Goal: Task Accomplishment & Management: Use online tool/utility

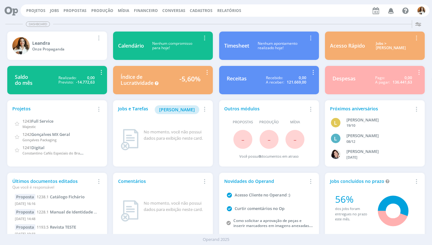
click at [223, 12] on link "Relatórios" at bounding box center [229, 10] width 24 height 5
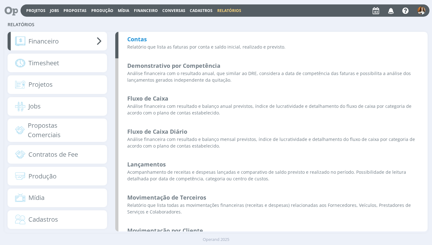
click at [134, 41] on b "Contas" at bounding box center [137, 39] width 20 height 8
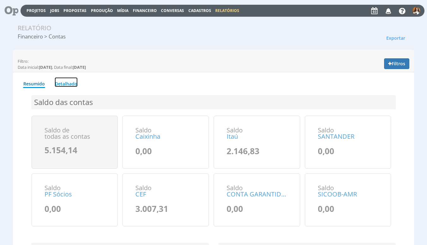
click at [73, 86] on link "Detalhado" at bounding box center [66, 82] width 23 height 10
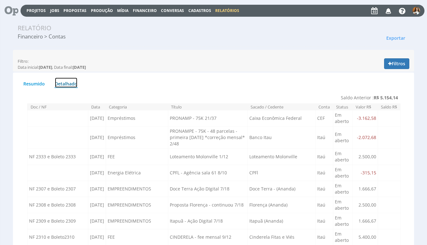
click at [73, 86] on link "Detalhado" at bounding box center [66, 82] width 23 height 11
click at [400, 65] on button "Filtros" at bounding box center [396, 63] width 25 height 11
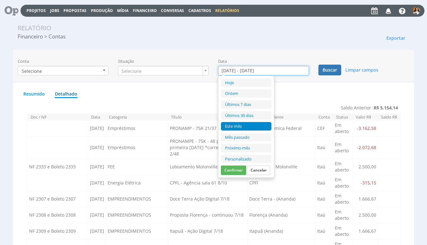
click at [295, 73] on input "01/10/2025 - 31/10/2025" at bounding box center [263, 70] width 91 height 9
click at [247, 160] on li "Personalizado" at bounding box center [246, 159] width 51 height 9
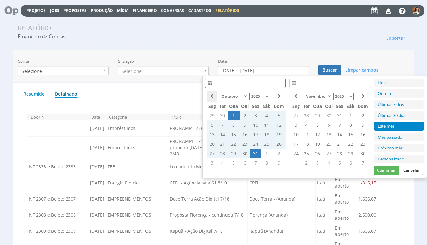
click at [211, 94] on icon at bounding box center [212, 96] width 4 height 4
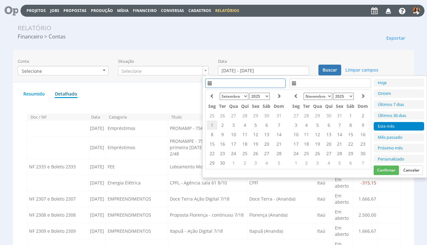
click at [211, 124] on td "1" at bounding box center [212, 125] width 11 height 9
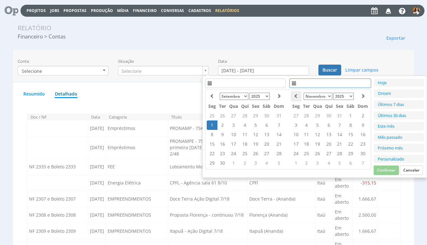
click at [294, 98] on icon at bounding box center [296, 96] width 4 height 4
click at [225, 163] on td "30" at bounding box center [223, 163] width 10 height 9
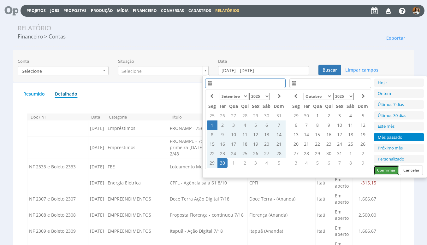
click at [381, 169] on button "Confirmar" at bounding box center [386, 170] width 25 height 9
type input "01/09/2025 - 30/09/2025"
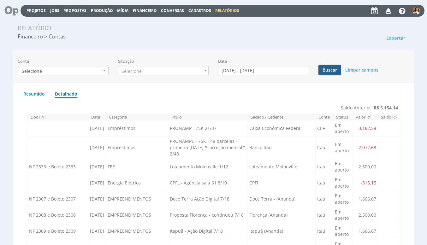
click at [330, 70] on button "Buscar" at bounding box center [330, 70] width 23 height 11
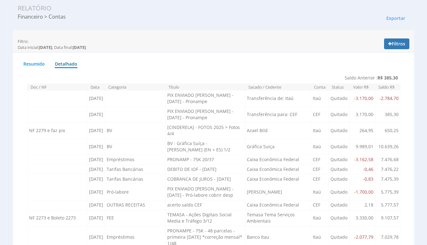
scroll to position [13, 0]
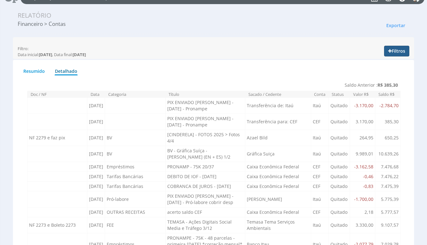
click at [402, 49] on button "Filtros" at bounding box center [396, 51] width 25 height 11
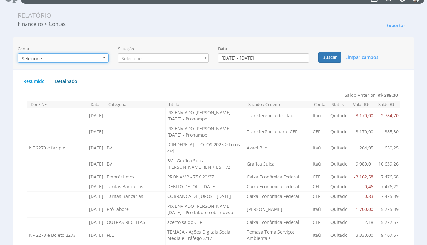
click at [104, 59] on button "Selecione" at bounding box center [63, 57] width 91 height 9
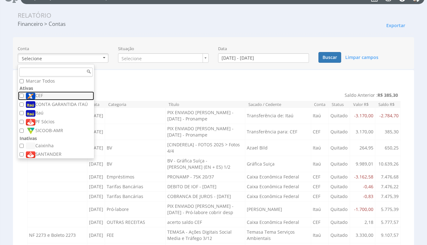
click at [24, 95] on link "CEF" at bounding box center [56, 96] width 76 height 9
click at [21, 95] on input "CEF" at bounding box center [22, 96] width 4 height 4
checkbox input "true"
click at [329, 60] on button "Buscar" at bounding box center [330, 57] width 23 height 11
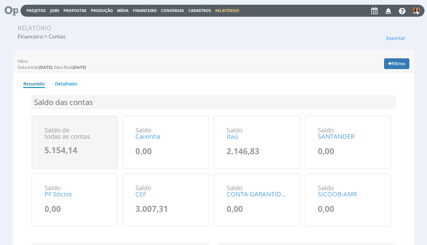
click at [144, 10] on span "Financeiro" at bounding box center [145, 10] width 24 height 5
click at [142, 20] on link "Lançamentos" at bounding box center [145, 20] width 53 height 9
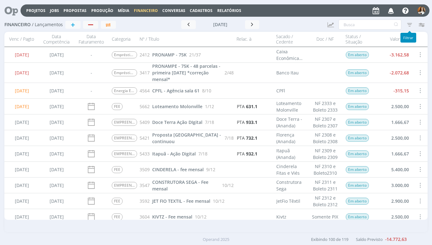
click at [409, 23] on icon "button" at bounding box center [409, 24] width 11 height 11
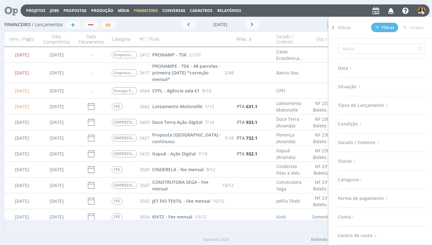
click at [353, 181] on span "Categoria" at bounding box center [351, 180] width 26 height 8
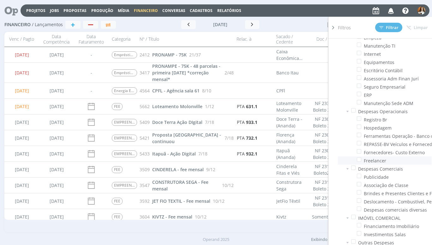
scroll to position [545, 0]
click at [302, 28] on div at bounding box center [296, 24] width 51 height 9
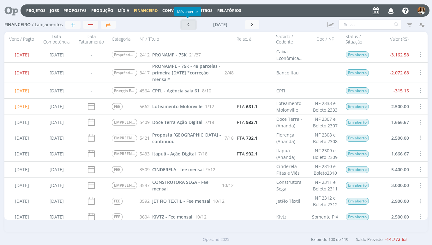
click at [185, 24] on icon "button" at bounding box center [188, 24] width 6 height 6
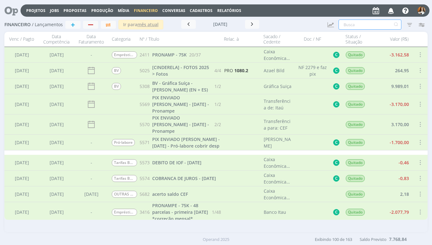
click at [355, 25] on input "text" at bounding box center [369, 25] width 63 height 10
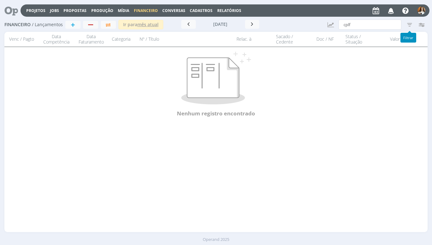
click at [411, 23] on icon "button" at bounding box center [409, 24] width 11 height 11
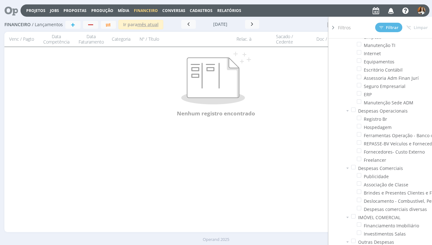
click at [334, 27] on icon at bounding box center [333, 27] width 6 height 7
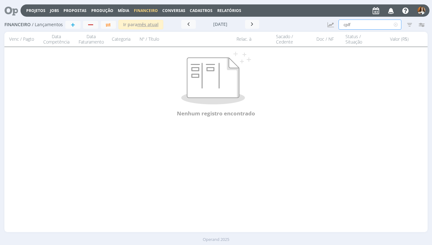
click at [364, 24] on input "cplf" at bounding box center [369, 25] width 63 height 10
type input "c"
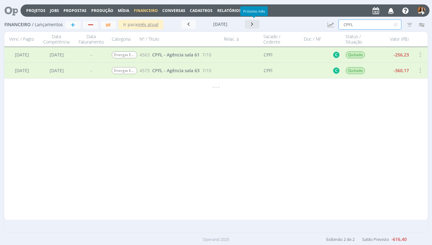
type input "CPFL"
click at [255, 23] on icon "button" at bounding box center [252, 24] width 6 height 6
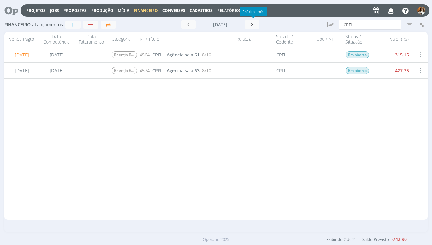
click at [149, 10] on span "Financeiro" at bounding box center [146, 10] width 24 height 5
click at [137, 29] on link "Contas" at bounding box center [146, 32] width 53 height 10
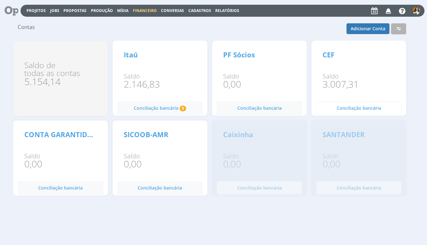
click at [355, 109] on span "Conciliação bancária" at bounding box center [359, 108] width 45 height 6
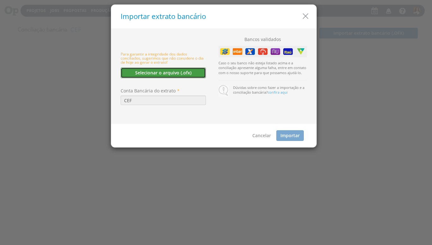
click at [168, 72] on button "Selecionar o arquivo (.ofx)" at bounding box center [163, 73] width 85 height 11
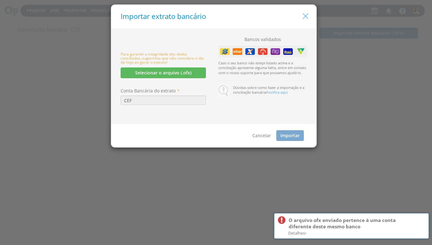
click at [303, 17] on icon "button" at bounding box center [305, 16] width 9 height 9
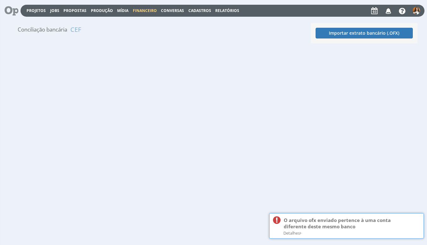
click at [416, 13] on img at bounding box center [417, 11] width 8 height 8
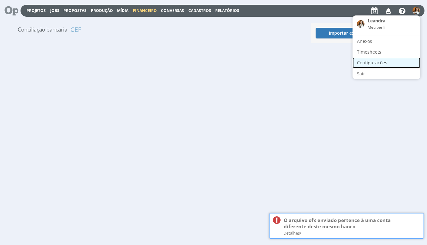
click at [369, 62] on link "Configurações" at bounding box center [387, 62] width 68 height 11
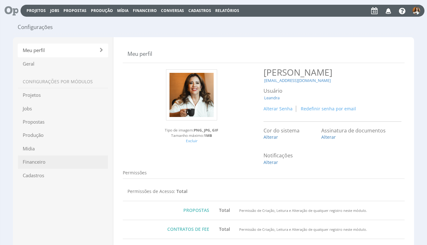
click at [41, 162] on span "Financeiro" at bounding box center [63, 162] width 91 height 14
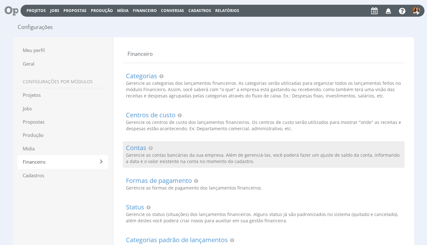
click at [135, 148] on h2 "Contas" at bounding box center [264, 148] width 276 height 7
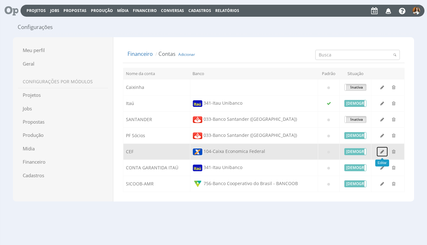
click at [382, 153] on icon "button" at bounding box center [382, 152] width 4 height 4
type input "CEF"
select select "5"
type input "0005781298750"
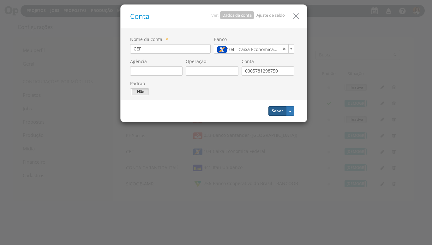
click at [278, 111] on button "Salvar" at bounding box center [277, 110] width 18 height 9
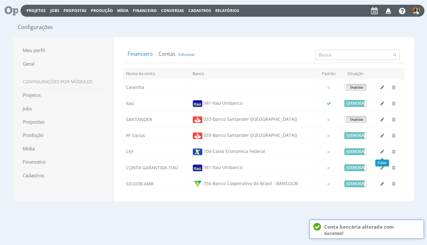
click at [278, 111] on td "341 - Itau Unibanco" at bounding box center [254, 103] width 128 height 16
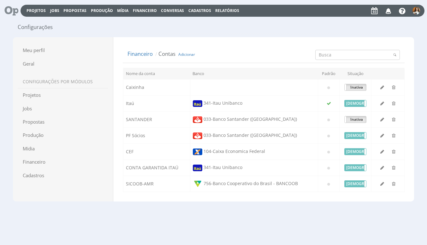
click at [147, 12] on span "Financeiro" at bounding box center [145, 10] width 24 height 5
click at [138, 27] on link "Contas" at bounding box center [145, 30] width 53 height 9
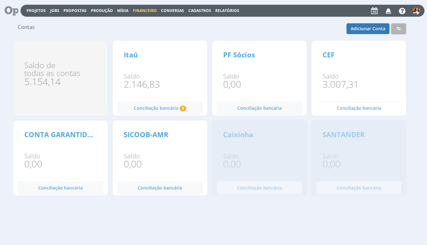
click at [354, 109] on span "Conciliação bancária" at bounding box center [359, 108] width 45 height 6
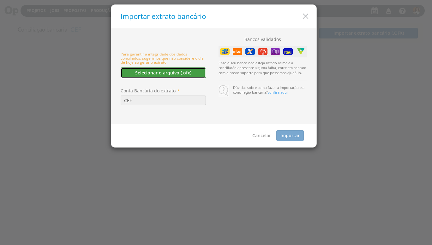
click at [174, 71] on button "Selecionar o arquivo (.ofx)" at bounding box center [163, 73] width 85 height 11
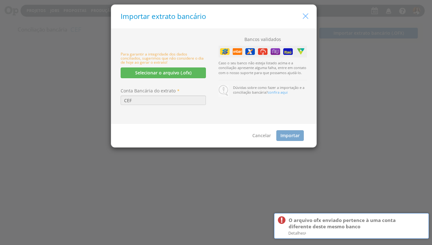
click at [304, 18] on icon "button" at bounding box center [305, 16] width 9 height 9
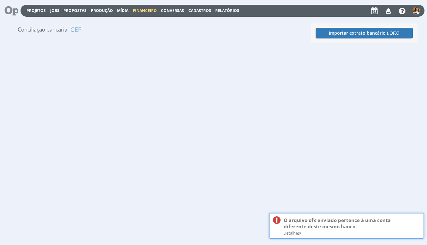
click at [418, 13] on img at bounding box center [417, 11] width 8 height 8
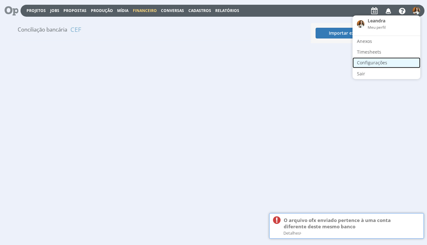
click at [370, 63] on link "Configurações" at bounding box center [387, 62] width 68 height 11
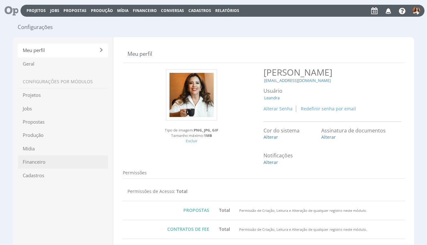
click at [36, 160] on span "Financeiro" at bounding box center [63, 162] width 91 height 14
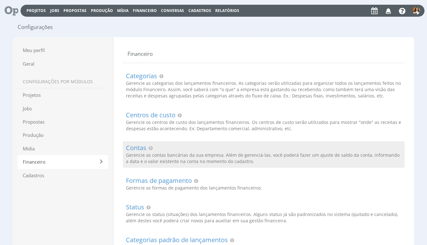
click at [141, 151] on h2 "Contas" at bounding box center [264, 148] width 276 height 7
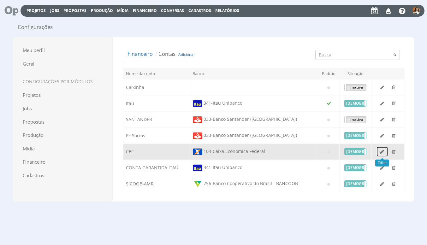
click at [385, 149] on button "button" at bounding box center [382, 152] width 12 height 11
type input "CEF"
select select "5"
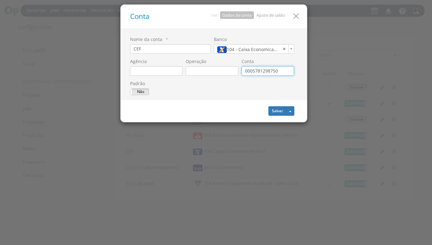
click at [280, 72] on input "0005781298750" at bounding box center [268, 70] width 53 height 9
type input "0"
click at [279, 112] on button "Salvar" at bounding box center [277, 110] width 18 height 9
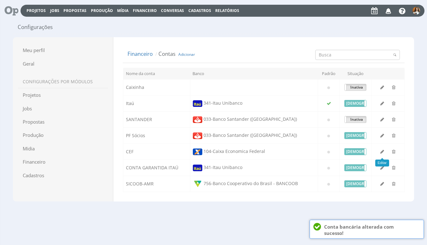
click at [147, 11] on span "Financeiro" at bounding box center [145, 10] width 24 height 5
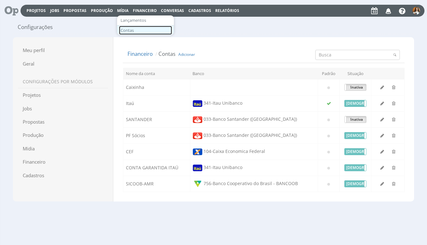
click at [141, 31] on link "Contas" at bounding box center [145, 30] width 53 height 9
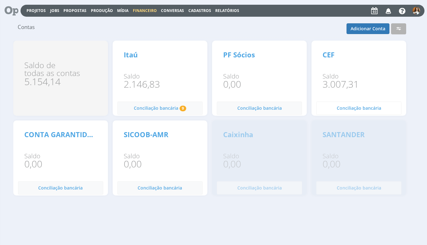
click at [363, 109] on span "Conciliação bancária" at bounding box center [359, 108] width 45 height 6
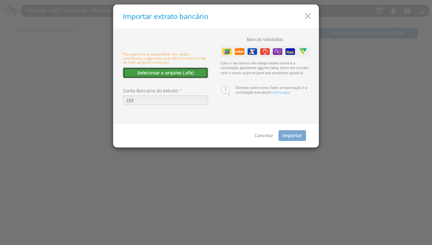
click at [182, 70] on button "Selecionar o arquivo (.ofx)" at bounding box center [165, 73] width 85 height 11
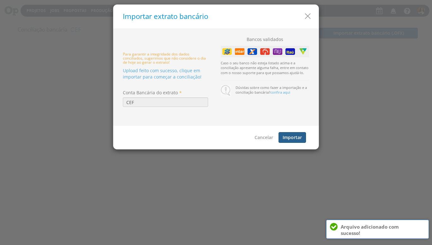
click at [288, 136] on button "Importar" at bounding box center [291, 137] width 27 height 11
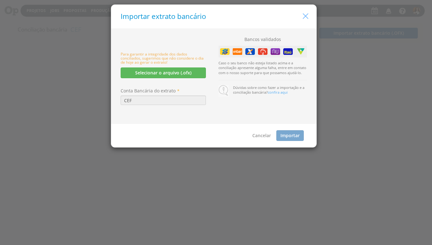
click at [302, 19] on icon "button" at bounding box center [305, 16] width 9 height 9
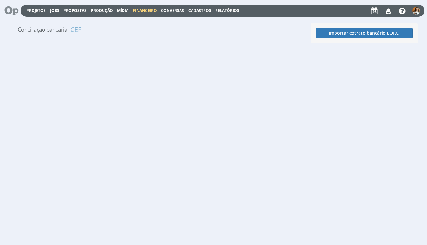
click at [147, 9] on span "Financeiro" at bounding box center [145, 10] width 24 height 5
click at [142, 21] on link "Lançamentos" at bounding box center [145, 20] width 53 height 9
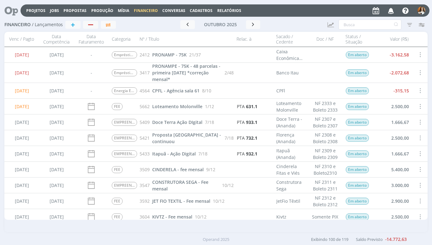
click at [429, 210] on div "Financeiro / Lançamentos + Ir para mês atual [DATE] < 2025 > Janeiro Fevereiro …" at bounding box center [216, 125] width 432 height 215
click at [428, 195] on div "Financeiro / Lançamentos + Ir para mês atual [DATE] < 2025 > Janeiro Fevereiro …" at bounding box center [216, 125] width 432 height 215
